Goal: Task Accomplishment & Management: Complete application form

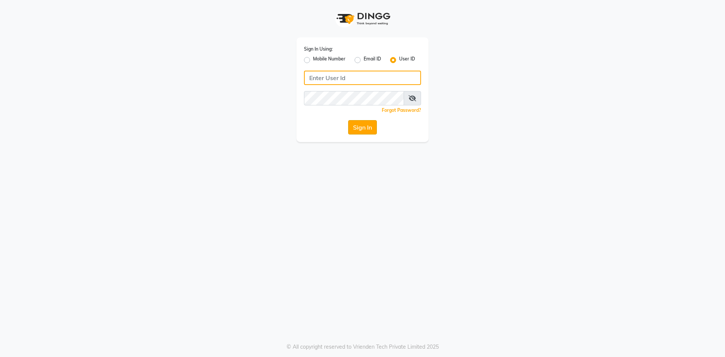
type input "lots123"
click at [364, 131] on button "Sign In" at bounding box center [362, 127] width 29 height 14
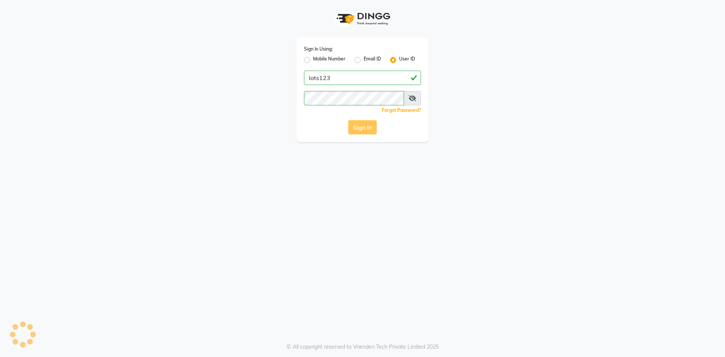
click at [365, 129] on div "Sign In" at bounding box center [362, 127] width 117 height 14
click at [363, 130] on div "Sign In" at bounding box center [362, 127] width 117 height 14
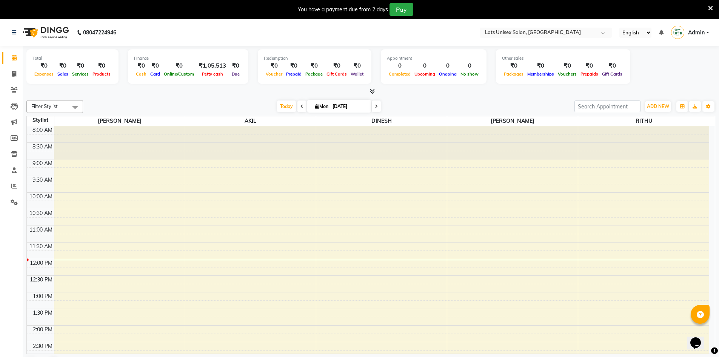
click at [637, 315] on div "8:00 AM 8:30 AM 9:00 AM 9:30 AM 10:00 AM 10:30 AM 11:00 AM 11:30 AM 12:00 PM 12…" at bounding box center [368, 341] width 682 height 431
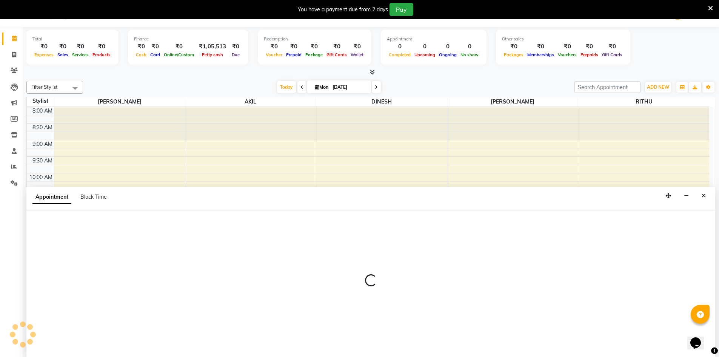
select select "83086"
select select "tentative"
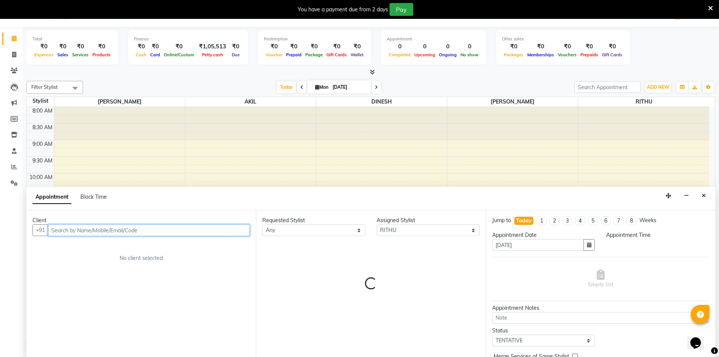
select select "810"
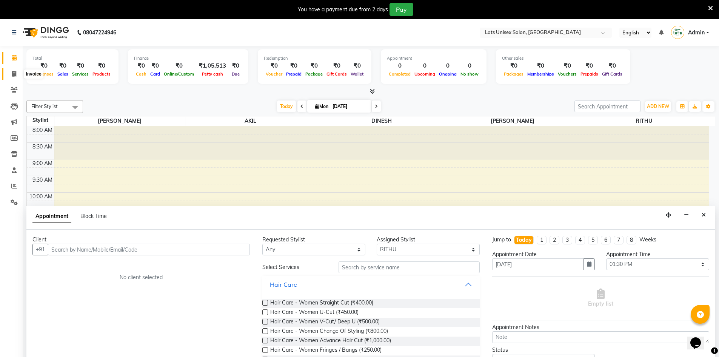
click at [17, 73] on span at bounding box center [14, 74] width 13 height 9
select select "service"
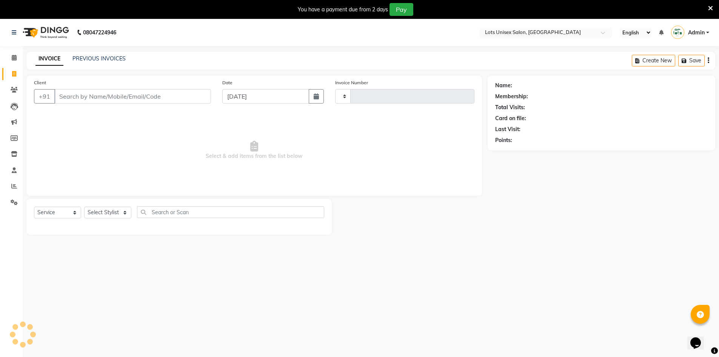
type input "1127"
select select "7339"
click at [65, 98] on input "Client" at bounding box center [132, 96] width 157 height 14
type input "Z"
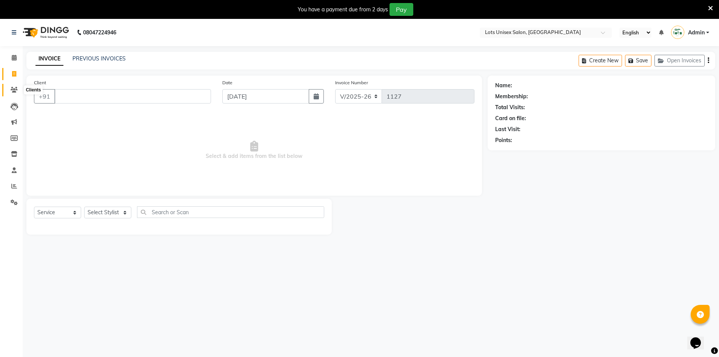
click at [14, 89] on icon at bounding box center [14, 90] width 7 height 6
click at [15, 183] on icon at bounding box center [14, 186] width 6 height 6
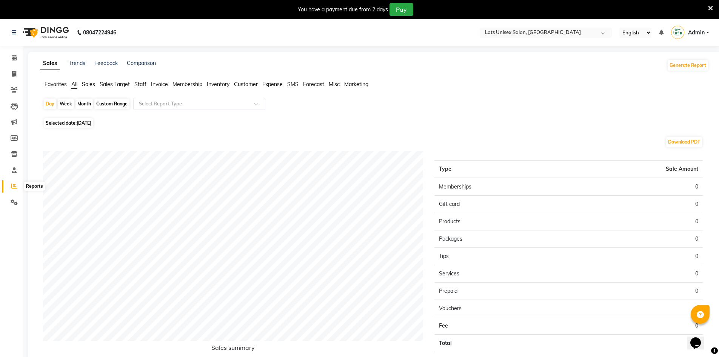
click at [15, 186] on icon at bounding box center [14, 186] width 6 height 6
click at [9, 186] on span at bounding box center [14, 186] width 13 height 9
click at [11, 186] on span at bounding box center [14, 186] width 13 height 9
click at [80, 122] on span "[DATE]" at bounding box center [84, 123] width 15 height 6
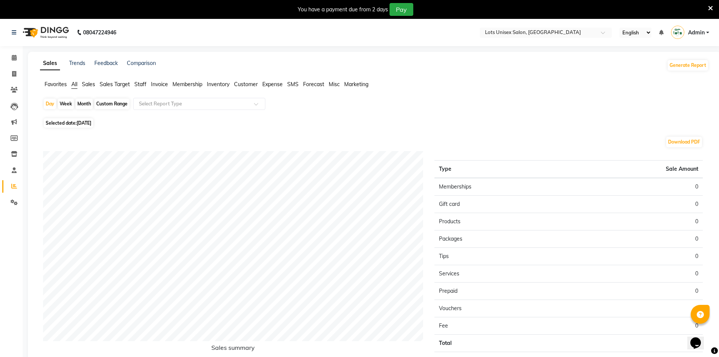
select select "9"
select select "2025"
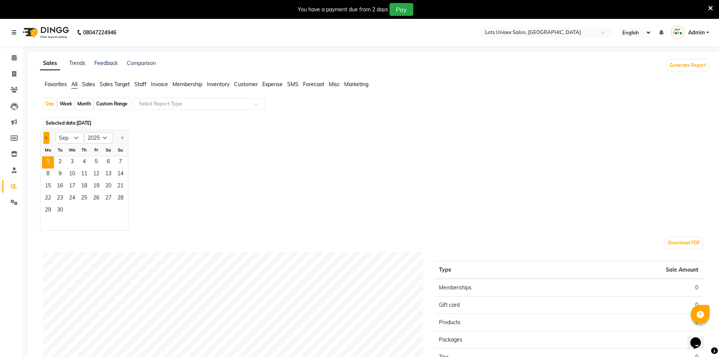
click at [46, 135] on button "Previous month" at bounding box center [46, 138] width 6 height 12
select select "8"
click at [120, 207] on span "31" at bounding box center [120, 211] width 12 height 12
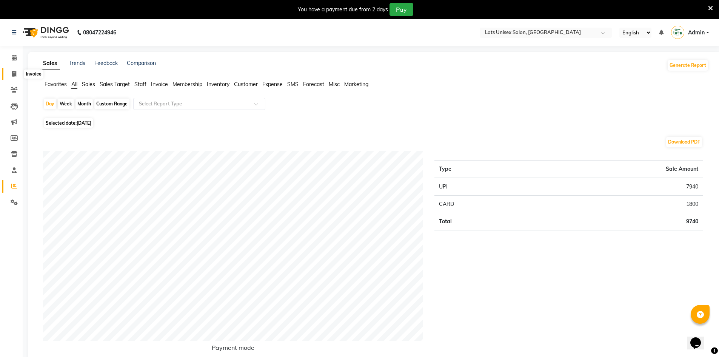
click at [14, 75] on icon at bounding box center [14, 74] width 4 height 6
select select "7339"
select select "service"
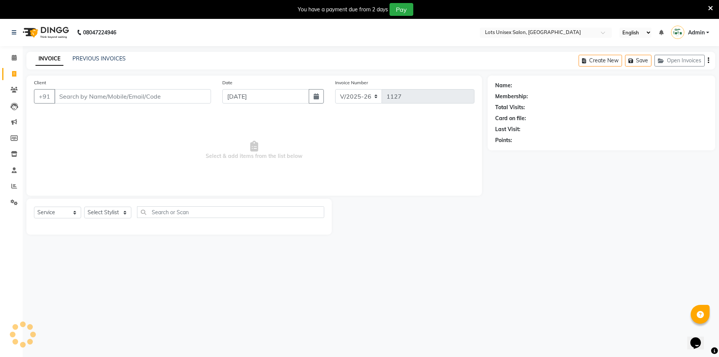
scroll to position [19, 0]
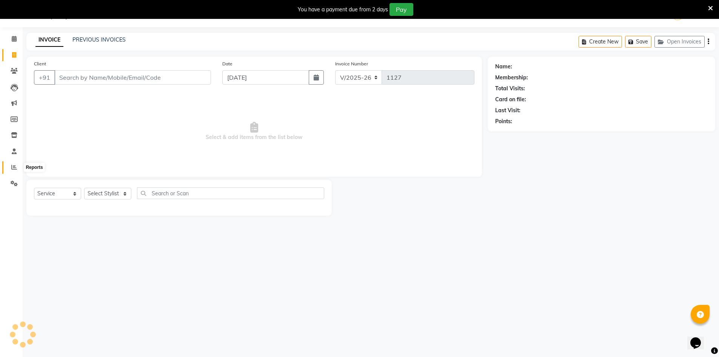
click at [14, 169] on icon at bounding box center [14, 167] width 6 height 6
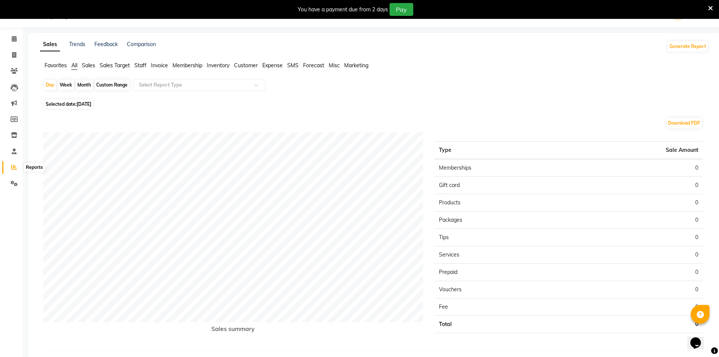
click at [17, 165] on span at bounding box center [14, 167] width 13 height 9
click at [14, 168] on icon at bounding box center [14, 167] width 6 height 6
click at [103, 86] on div "Custom Range" at bounding box center [111, 85] width 35 height 11
select select "9"
select select "2025"
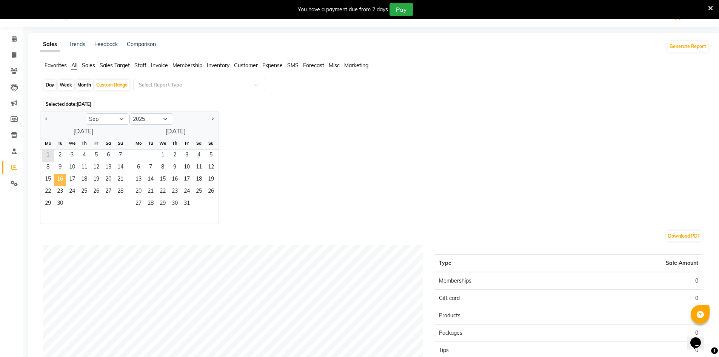
click at [63, 182] on span "16" at bounding box center [60, 180] width 12 height 12
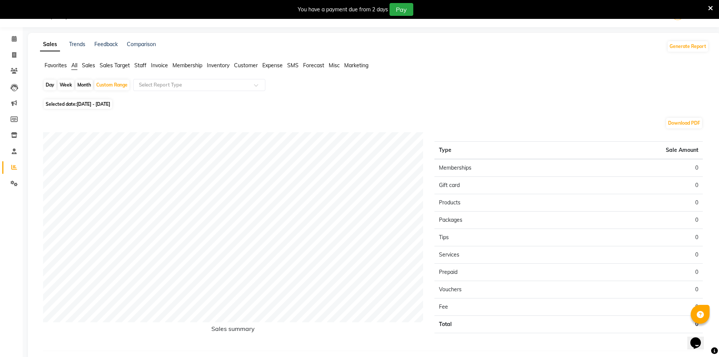
click at [83, 104] on span "[DATE] - [DATE]" at bounding box center [94, 104] width 34 height 6
select select "9"
select select "2025"
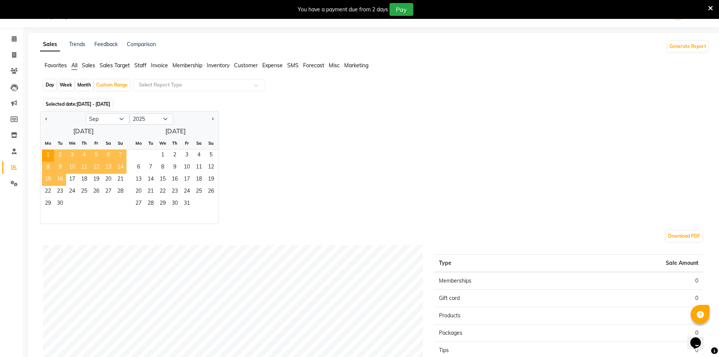
click at [63, 180] on span "16" at bounding box center [60, 180] width 12 height 12
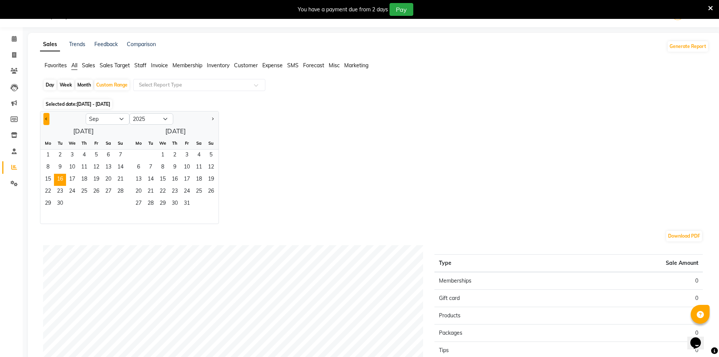
click at [45, 118] on button "Previous month" at bounding box center [46, 119] width 6 height 12
select select "8"
click at [107, 177] on span "16" at bounding box center [108, 180] width 12 height 12
click at [122, 204] on span "31" at bounding box center [120, 204] width 12 height 12
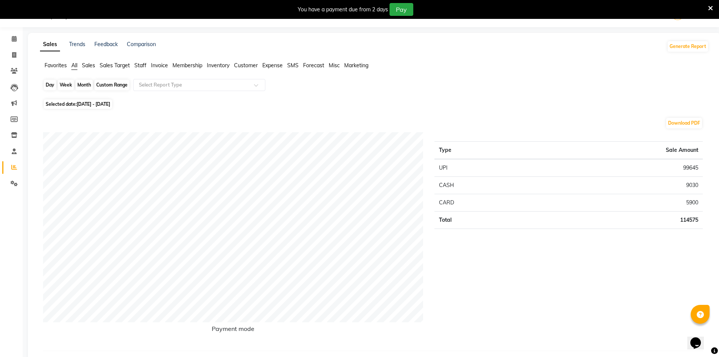
click at [101, 83] on div "Custom Range" at bounding box center [111, 85] width 35 height 11
select select "8"
select select "2025"
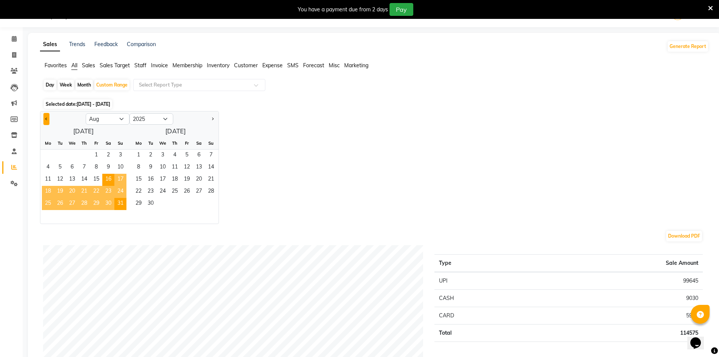
click at [43, 119] on button "Previous month" at bounding box center [46, 119] width 6 height 12
select select "7"
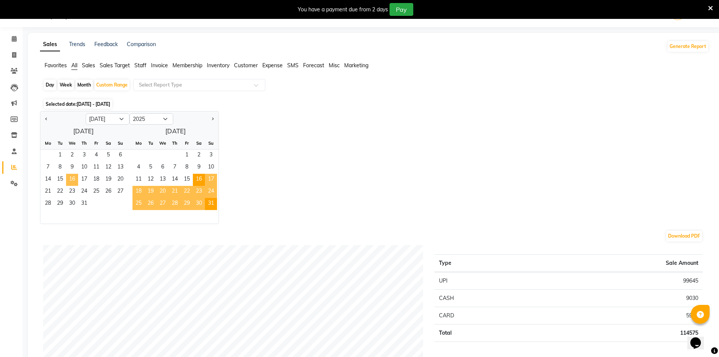
click at [74, 180] on span "16" at bounding box center [72, 180] width 12 height 12
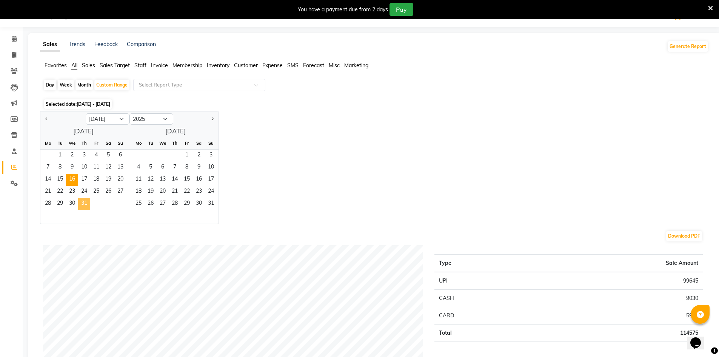
click at [81, 202] on span "31" at bounding box center [84, 204] width 12 height 12
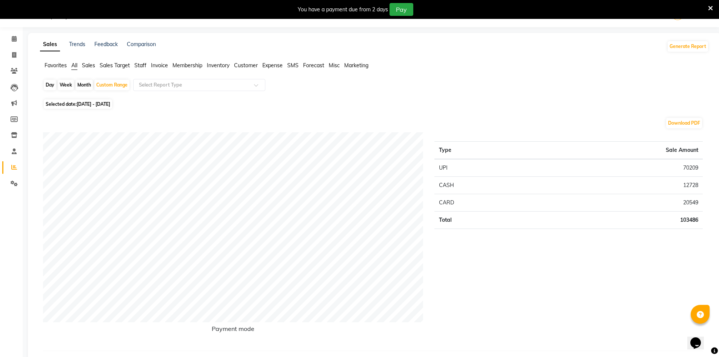
click at [80, 105] on span "[DATE] - [DATE]" at bounding box center [94, 104] width 34 height 6
select select "7"
select select "2025"
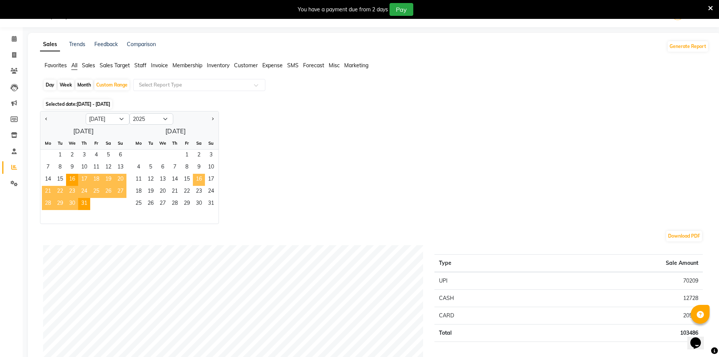
click at [196, 180] on span "16" at bounding box center [199, 180] width 12 height 12
select select "8"
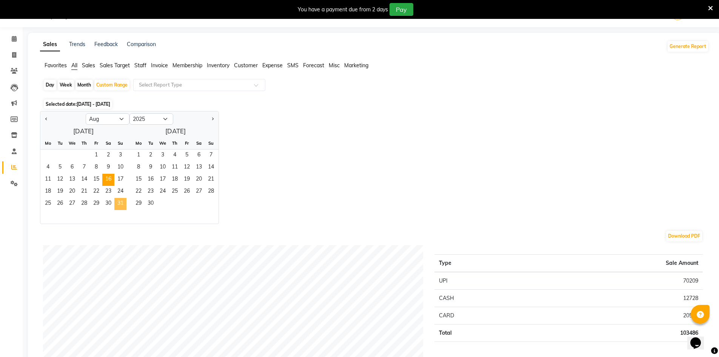
click at [120, 200] on span "31" at bounding box center [120, 204] width 12 height 12
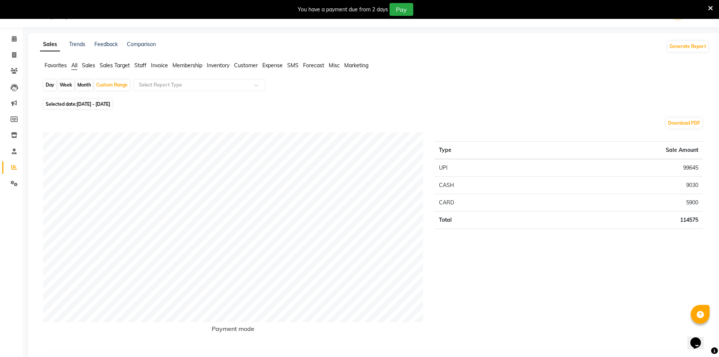
click at [81, 103] on span "[DATE] - [DATE]" at bounding box center [94, 104] width 34 height 6
select select "8"
select select "2025"
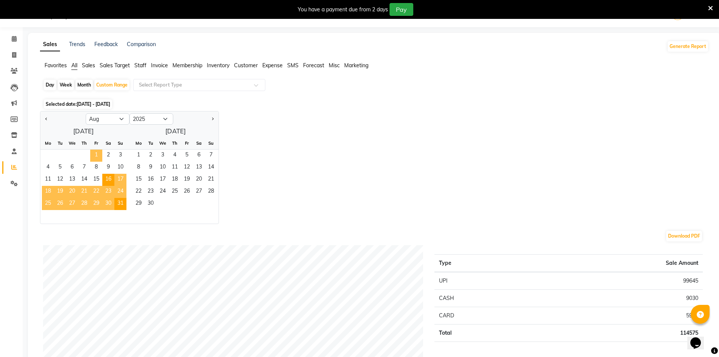
click at [98, 156] on span "1" at bounding box center [96, 155] width 12 height 12
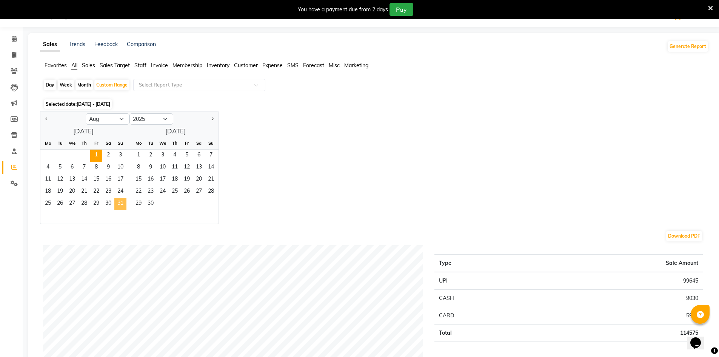
click at [123, 206] on span "31" at bounding box center [120, 204] width 12 height 12
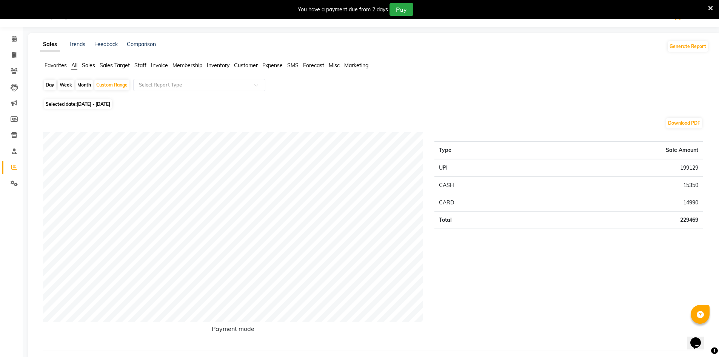
click at [81, 105] on span "[DATE] - [DATE]" at bounding box center [94, 104] width 34 height 6
select select "8"
select select "2025"
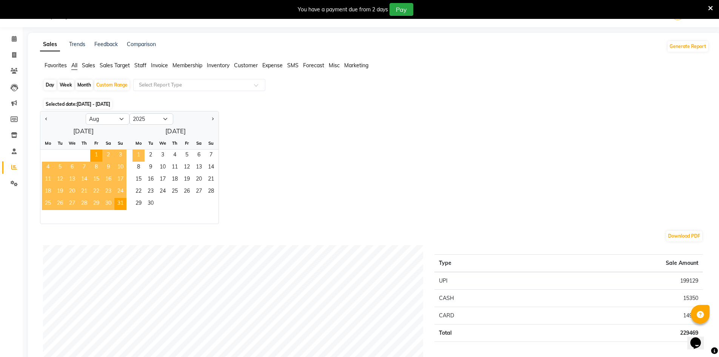
click at [140, 154] on span "1" at bounding box center [138, 155] width 12 height 12
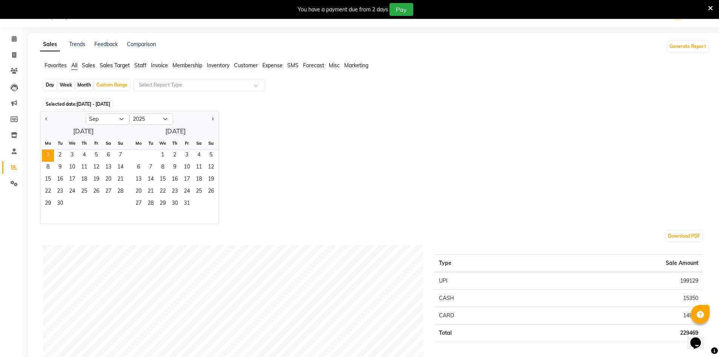
click at [51, 121] on div at bounding box center [62, 119] width 45 height 12
click at [46, 120] on button "Previous month" at bounding box center [46, 119] width 6 height 12
select select "8"
click at [97, 153] on span "1" at bounding box center [96, 155] width 12 height 12
click at [122, 202] on span "31" at bounding box center [120, 204] width 12 height 12
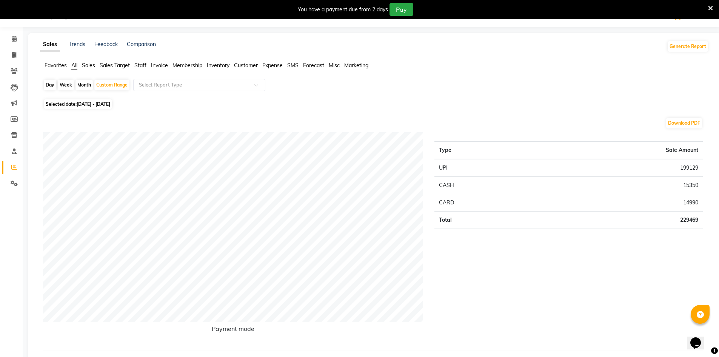
click at [82, 105] on span "[DATE] - [DATE]" at bounding box center [94, 104] width 34 height 6
select select "8"
select select "2025"
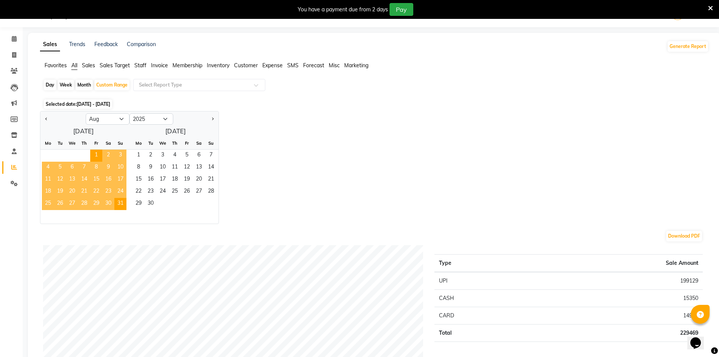
click at [51, 116] on div at bounding box center [62, 119] width 45 height 12
click at [47, 117] on button "Previous month" at bounding box center [46, 119] width 6 height 12
select select "7"
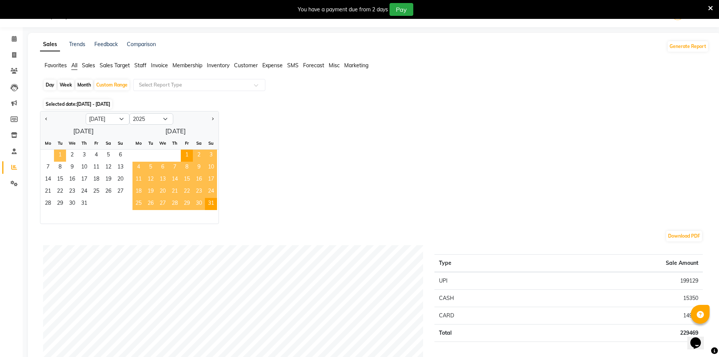
click at [63, 153] on span "1" at bounding box center [60, 155] width 12 height 12
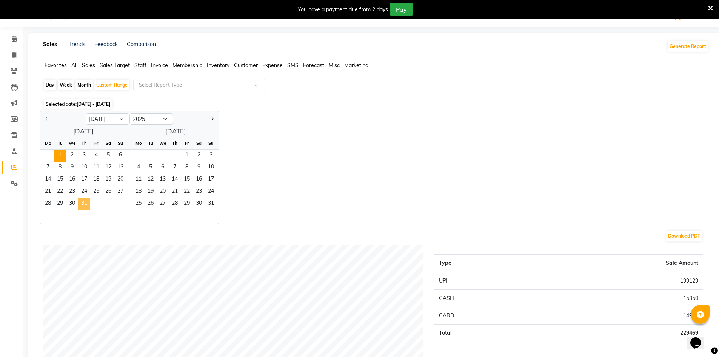
click at [86, 203] on span "31" at bounding box center [84, 204] width 12 height 12
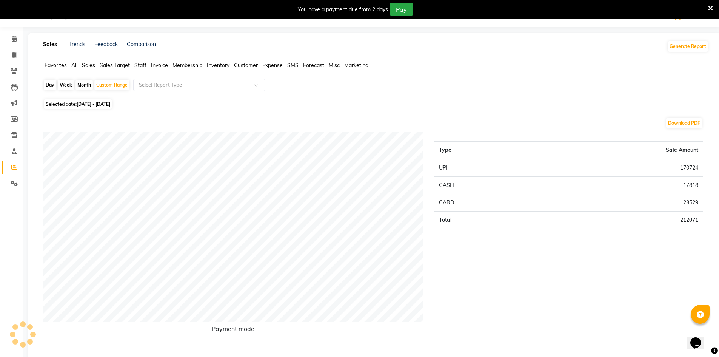
click at [110, 103] on span "[DATE] - [DATE]" at bounding box center [94, 104] width 34 height 6
select select "7"
select select "2025"
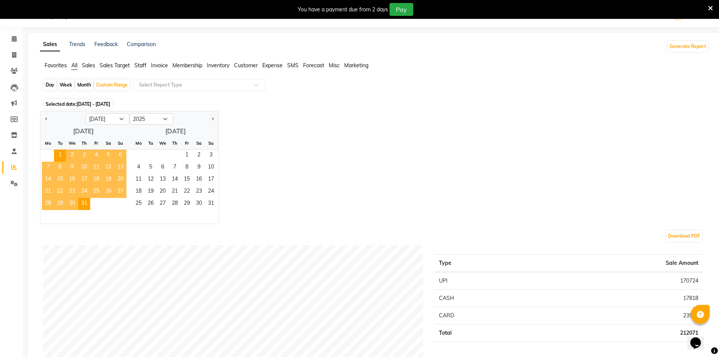
drag, startPoint x: 386, startPoint y: 184, endPoint x: 372, endPoint y: 187, distance: 14.7
click at [386, 184] on div "Jan Feb Mar Apr May Jun [DATE] Aug Sep Oct Nov [DATE] 2016 2017 2018 2019 2020 …" at bounding box center [374, 167] width 669 height 113
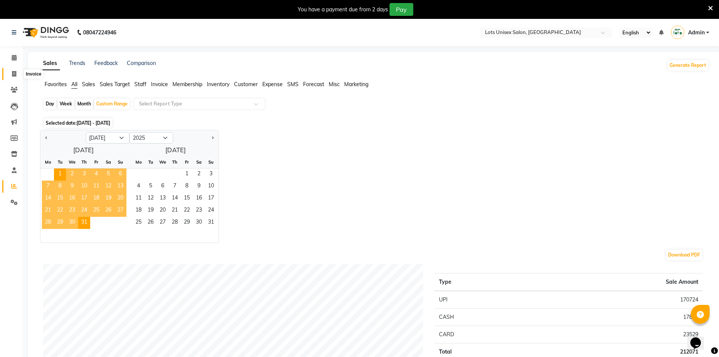
click at [15, 71] on icon at bounding box center [14, 74] width 4 height 6
select select "service"
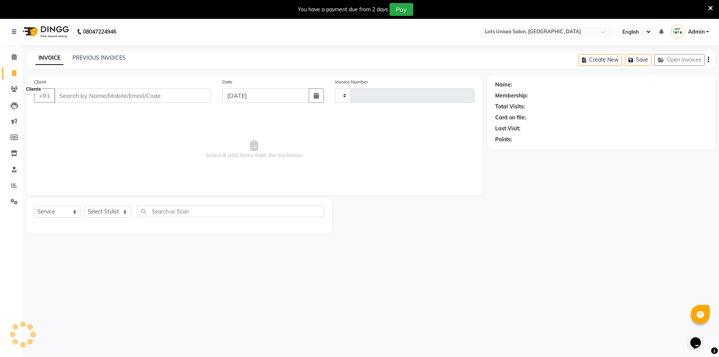
scroll to position [19, 0]
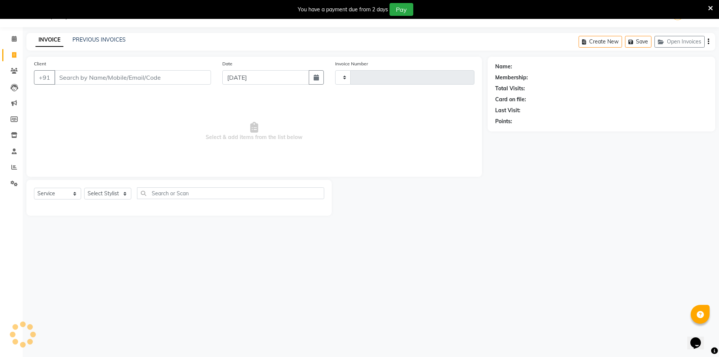
type input "1127"
select select "7339"
click at [194, 81] on input "Client" at bounding box center [132, 77] width 157 height 14
click at [150, 79] on input "Client" at bounding box center [132, 77] width 157 height 14
type input "8123991488"
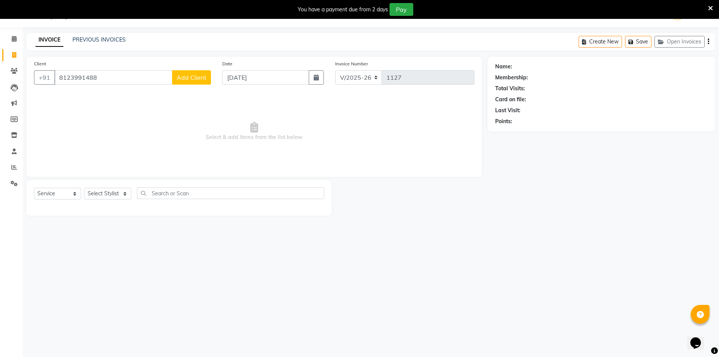
click at [192, 78] on span "Add Client" at bounding box center [192, 78] width 30 height 8
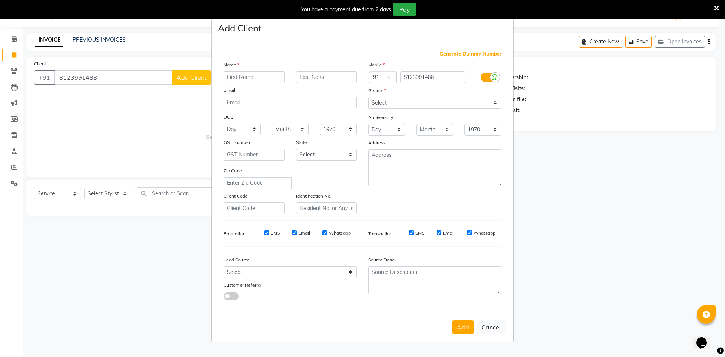
click at [256, 78] on input "text" at bounding box center [253, 77] width 61 height 12
type input "SHUMALA AFFRIN"
click at [276, 271] on select "Select Walk-in Referral Internet Friend Word of Mouth Advertisement Facebook Ju…" at bounding box center [289, 272] width 133 height 12
select select "50225"
click at [223, 266] on select "Select Walk-in Referral Internet Friend Word of Mouth Advertisement Facebook Ju…" at bounding box center [289, 272] width 133 height 12
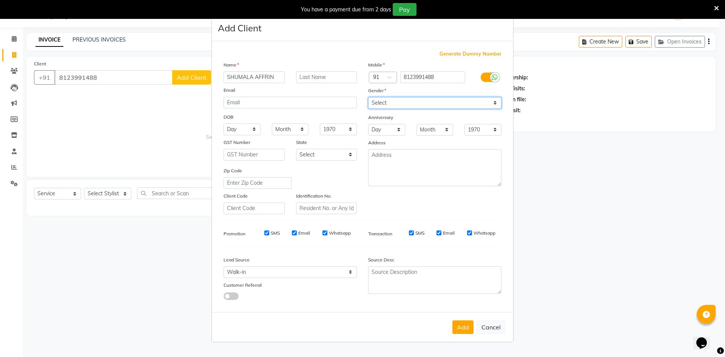
click at [428, 101] on select "Select [DEMOGRAPHIC_DATA] [DEMOGRAPHIC_DATA] Other Prefer Not To Say" at bounding box center [434, 103] width 133 height 12
select select "[DEMOGRAPHIC_DATA]"
click at [368, 97] on select "Select [DEMOGRAPHIC_DATA] [DEMOGRAPHIC_DATA] Other Prefer Not To Say" at bounding box center [434, 103] width 133 height 12
click at [465, 330] on button "Add" at bounding box center [462, 327] width 21 height 14
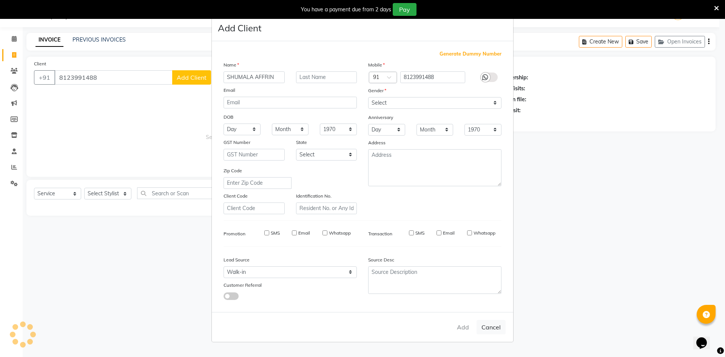
select select
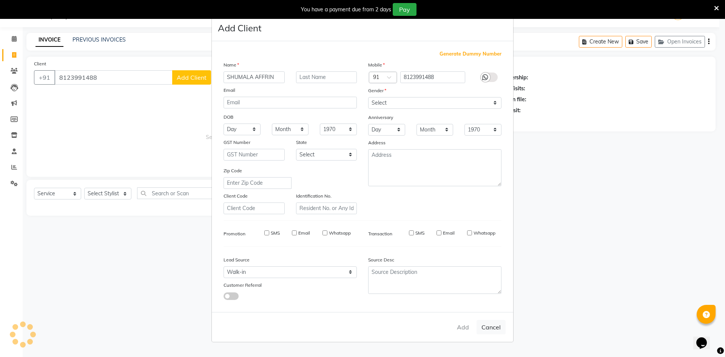
select select
checkbox input "false"
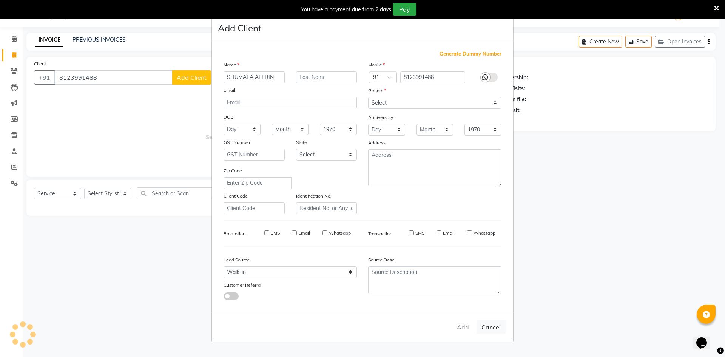
checkbox input "false"
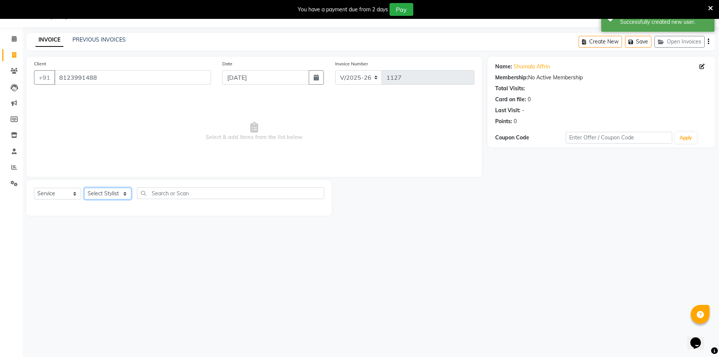
click at [125, 192] on select "Select Stylist [PERSON_NAME] [PERSON_NAME] RITHU [PERSON_NAME]" at bounding box center [107, 194] width 47 height 12
select select "66803"
click at [84, 188] on select "Select Stylist [PERSON_NAME] [PERSON_NAME] RITHU [PERSON_NAME]" at bounding box center [107, 194] width 47 height 12
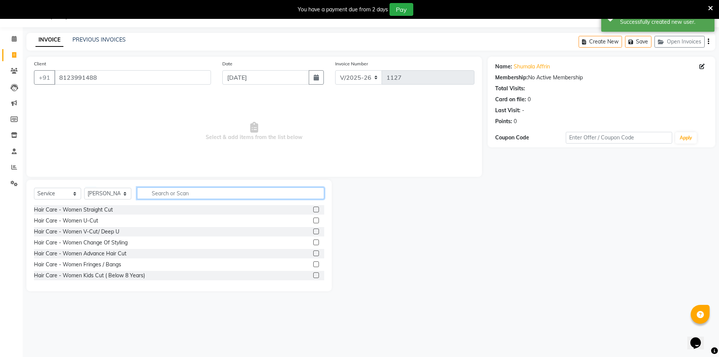
click at [196, 192] on input "text" at bounding box center [230, 193] width 187 height 12
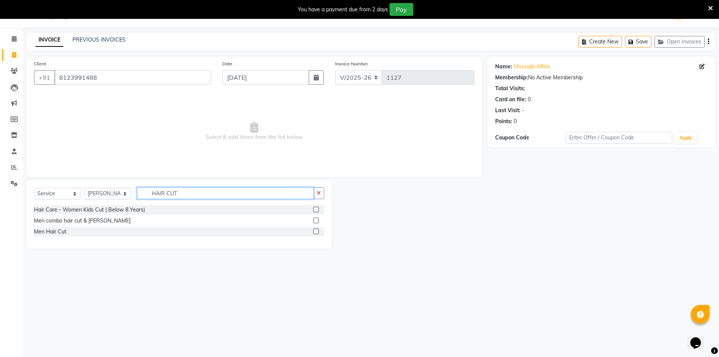
type input "HAIR CUT"
click at [314, 208] on label at bounding box center [316, 209] width 6 height 6
click at [314, 208] on input "checkbox" at bounding box center [315, 209] width 5 height 5
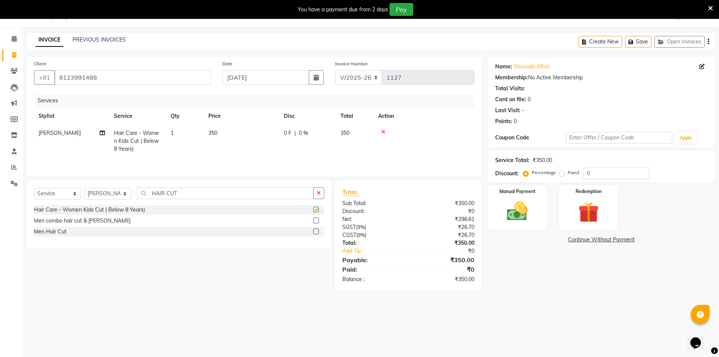
checkbox input "false"
click at [383, 130] on icon at bounding box center [383, 131] width 4 height 5
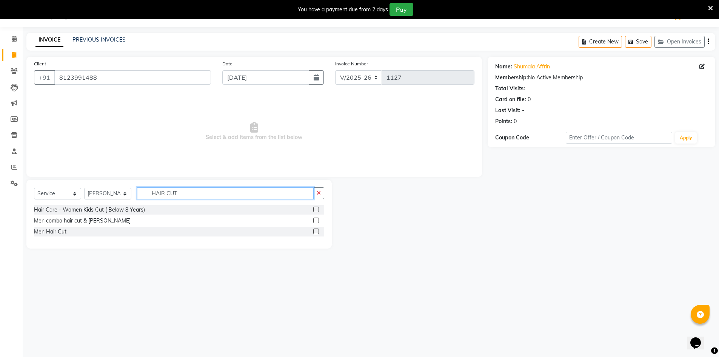
click at [282, 196] on input "HAIR CUT" at bounding box center [225, 193] width 177 height 12
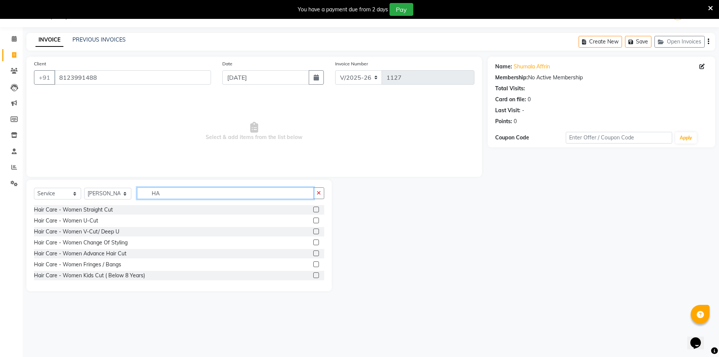
type input "H"
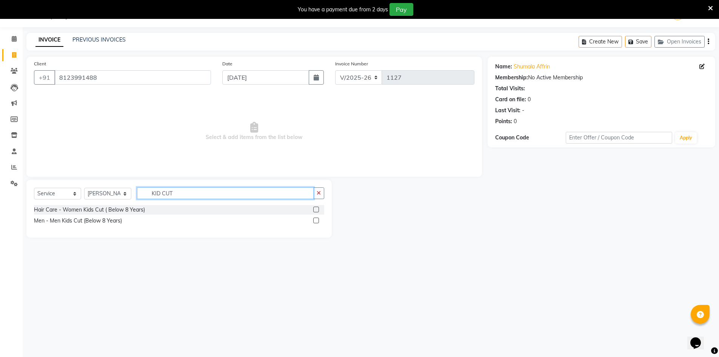
type input "KID CUT"
click at [317, 222] on label at bounding box center [316, 220] width 6 height 6
click at [317, 222] on input "checkbox" at bounding box center [315, 220] width 5 height 5
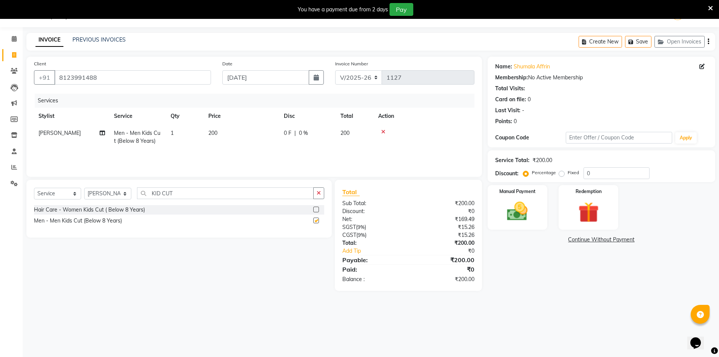
checkbox input "false"
click at [708, 42] on icon "button" at bounding box center [709, 42] width 2 height 0
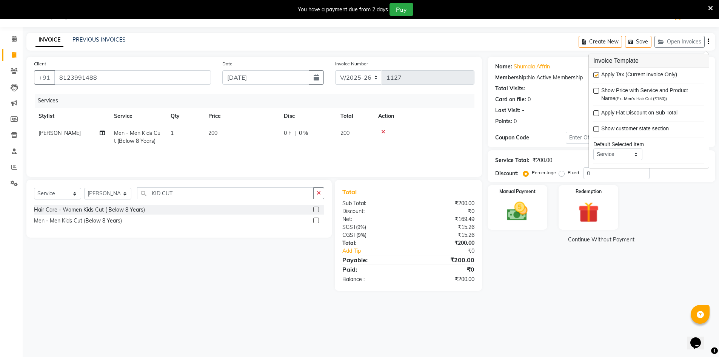
click at [595, 77] on label at bounding box center [596, 75] width 6 height 6
click at [595, 77] on input "checkbox" at bounding box center [595, 75] width 5 height 5
checkbox input "false"
click at [595, 170] on input "0" at bounding box center [617, 173] width 66 height 12
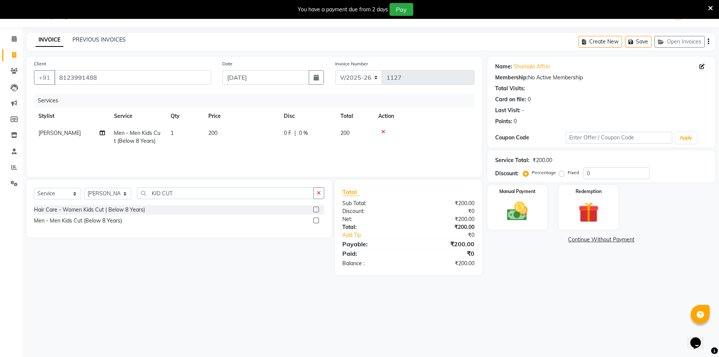
drag, startPoint x: 561, startPoint y: 174, endPoint x: 587, endPoint y: 177, distance: 25.4
click at [568, 175] on label "Fixed" at bounding box center [573, 172] width 11 height 7
click at [564, 175] on input "Fixed" at bounding box center [562, 172] width 5 height 5
radio input "true"
click at [596, 176] on input "0" at bounding box center [617, 173] width 66 height 12
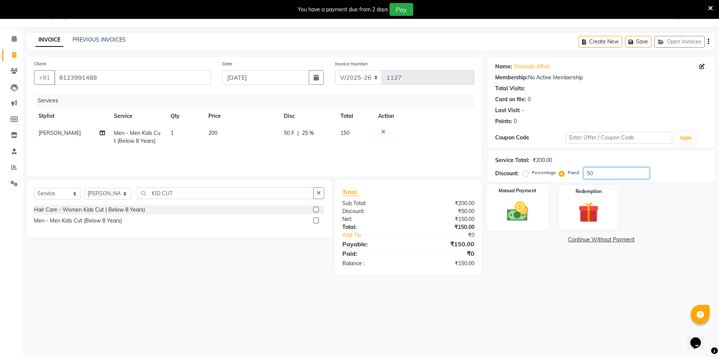
type input "50"
click at [526, 221] on img at bounding box center [517, 211] width 35 height 25
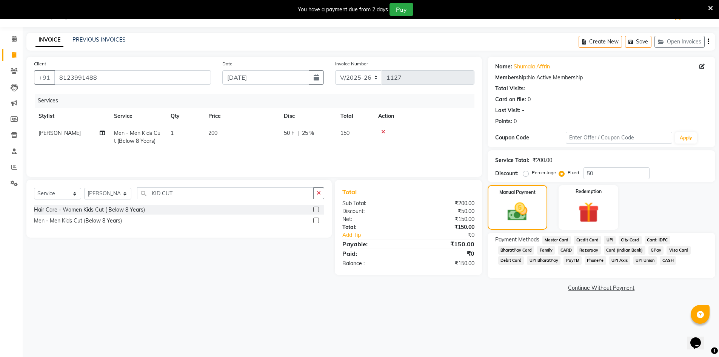
click at [609, 239] on span "UPI" at bounding box center [610, 240] width 12 height 9
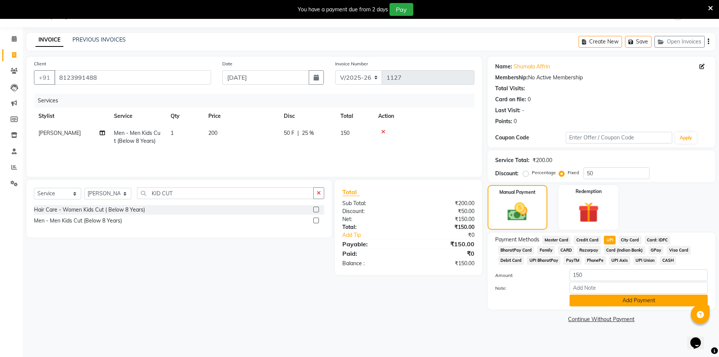
click at [622, 298] on button "Add Payment" at bounding box center [639, 300] width 138 height 12
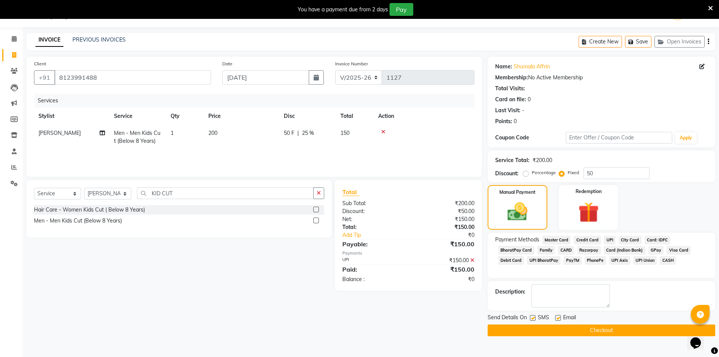
click at [558, 334] on button "Checkout" at bounding box center [602, 330] width 228 height 12
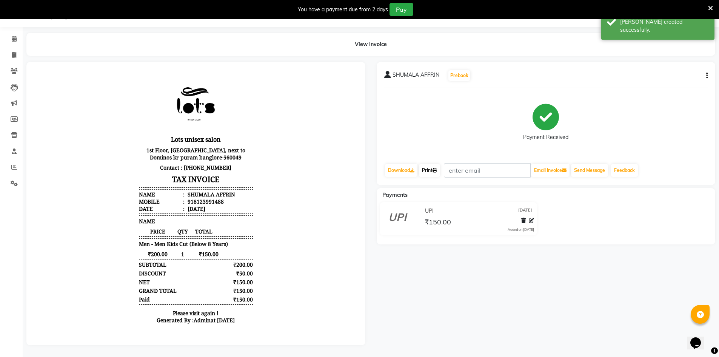
click at [423, 168] on link "Print" at bounding box center [429, 170] width 21 height 13
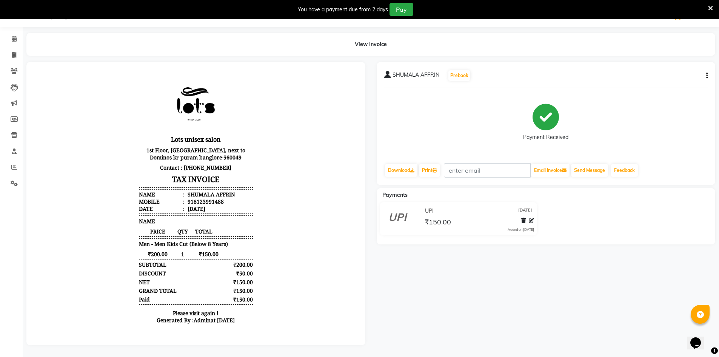
click at [40, 86] on body "Lots unisex salon 1st Floor, [GEOGRAPHIC_DATA], next to [GEOGRAPHIC_DATA] bangl…" at bounding box center [196, 201] width 318 height 259
click at [14, 54] on icon at bounding box center [14, 55] width 4 height 6
select select "7339"
select select "service"
